Goal: Obtain resource: Download file/media

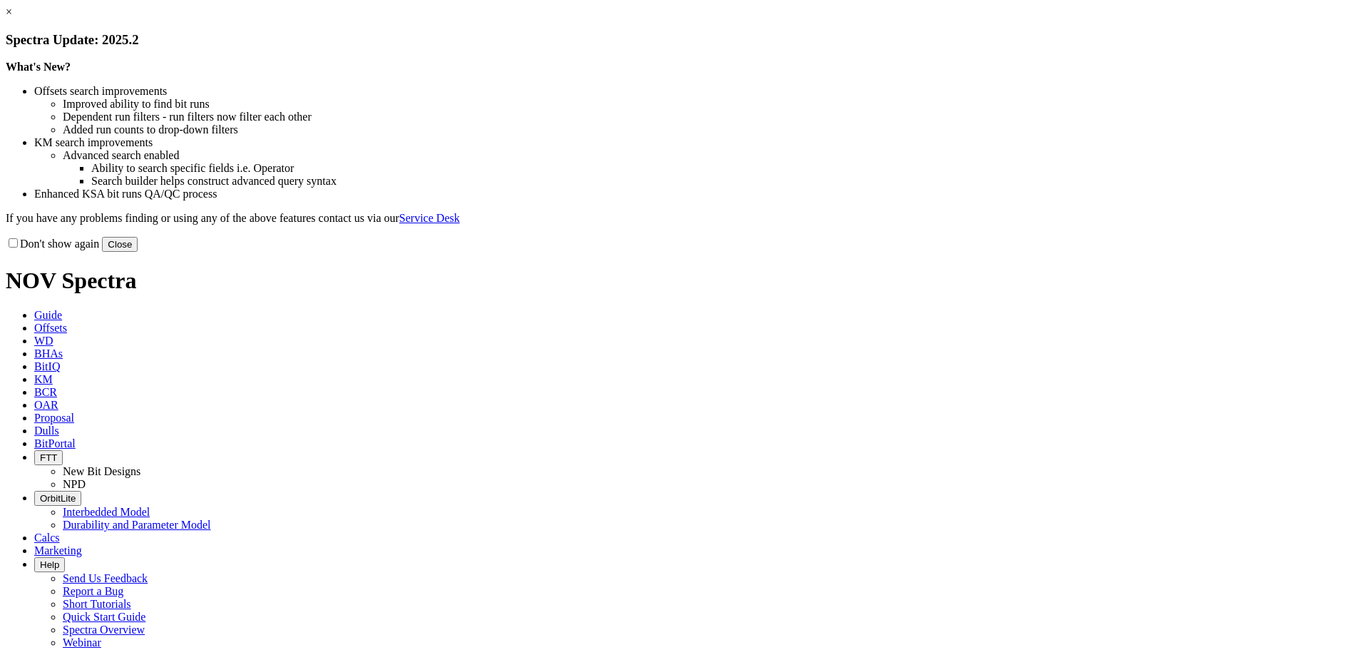
click at [12, 18] on link "×" at bounding box center [9, 12] width 6 height 12
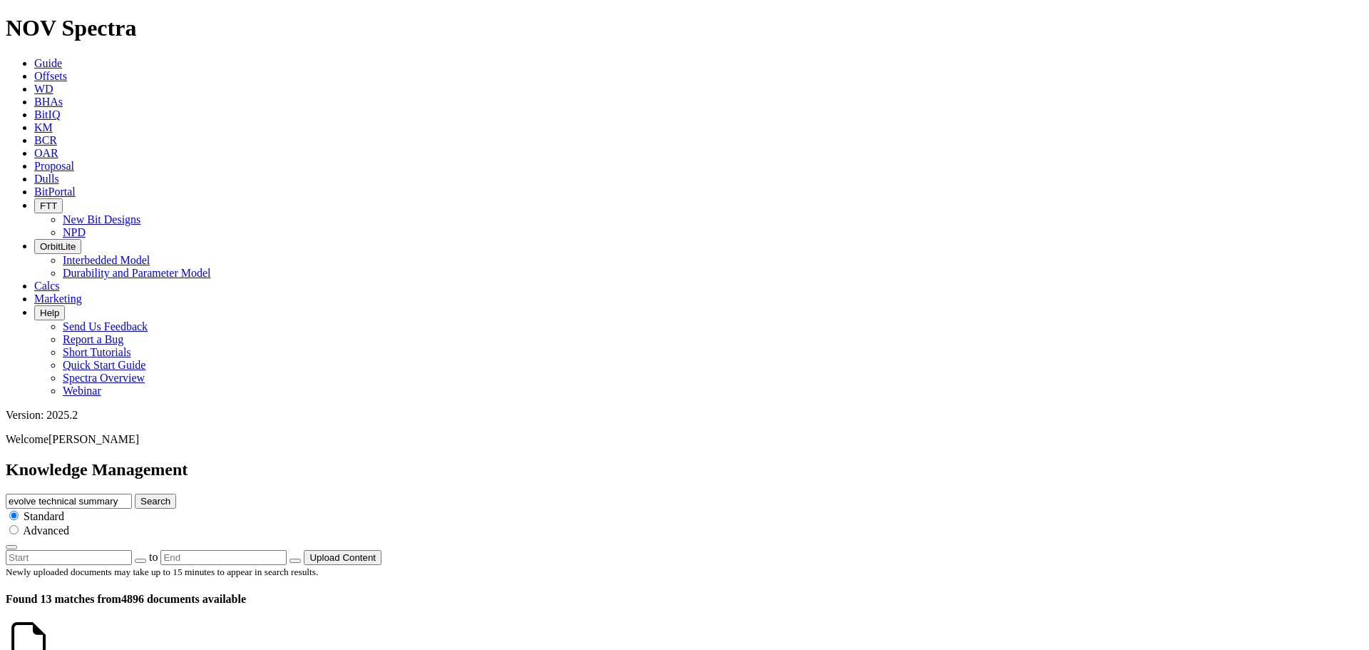
click at [51, 649] on icon at bounding box center [51, 658] width 0 height 12
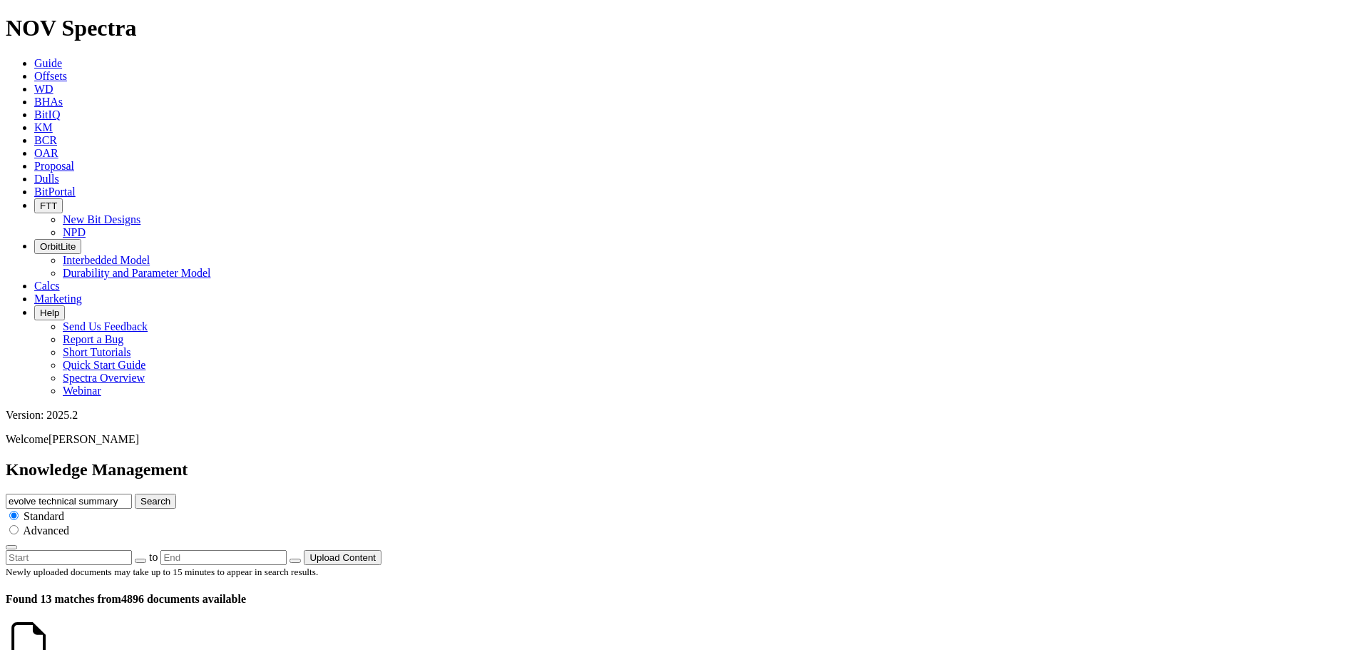
scroll to position [998, 0]
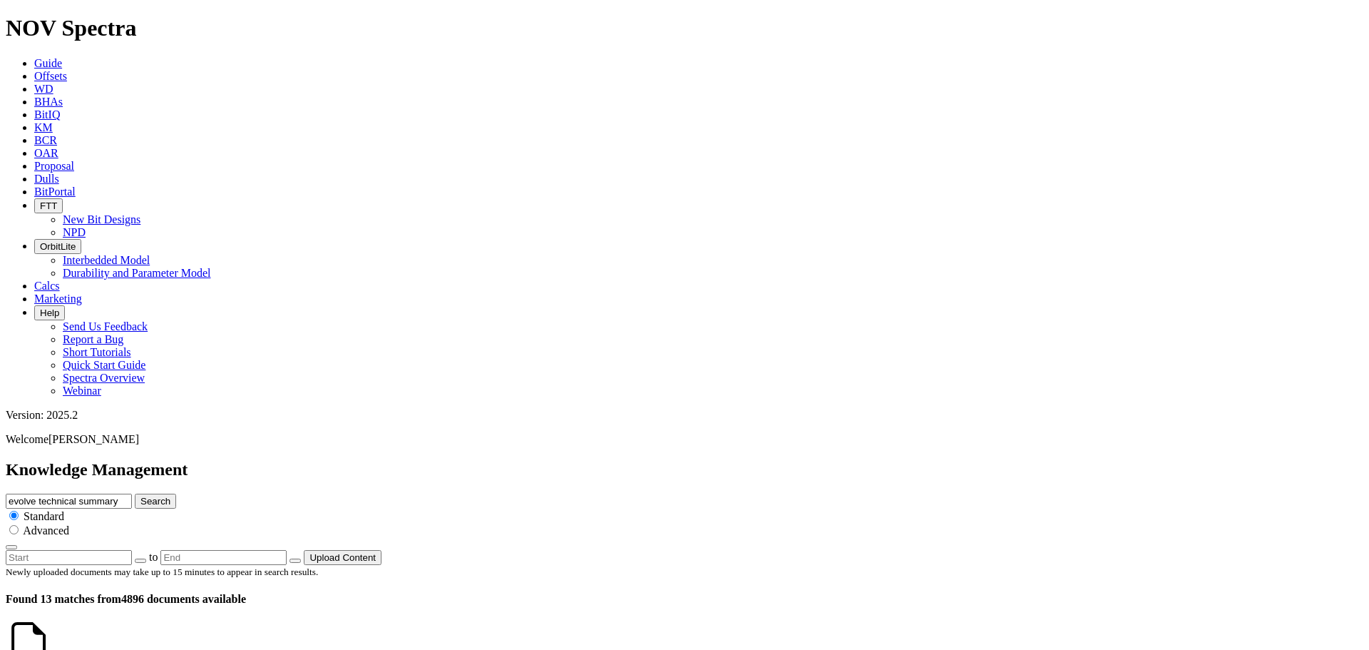
click at [51, 649] on link at bounding box center [51, 658] width 0 height 12
